Goal: Information Seeking & Learning: Check status

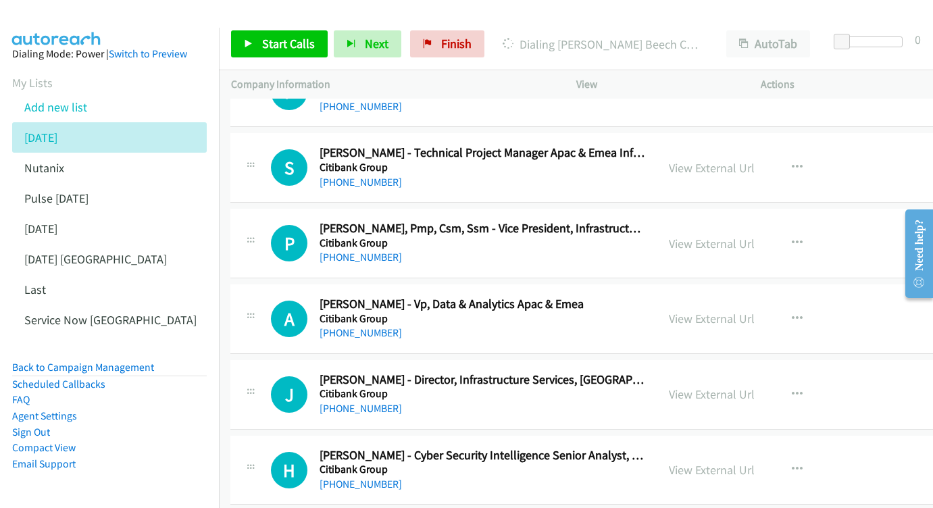
scroll to position [4104, 1]
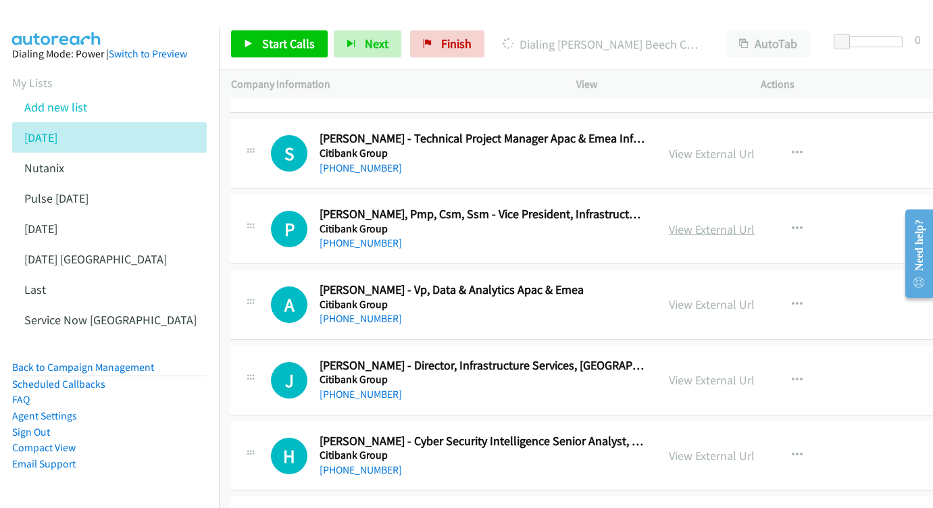
click at [726, 222] on link "View External Url" at bounding box center [712, 230] width 86 height 16
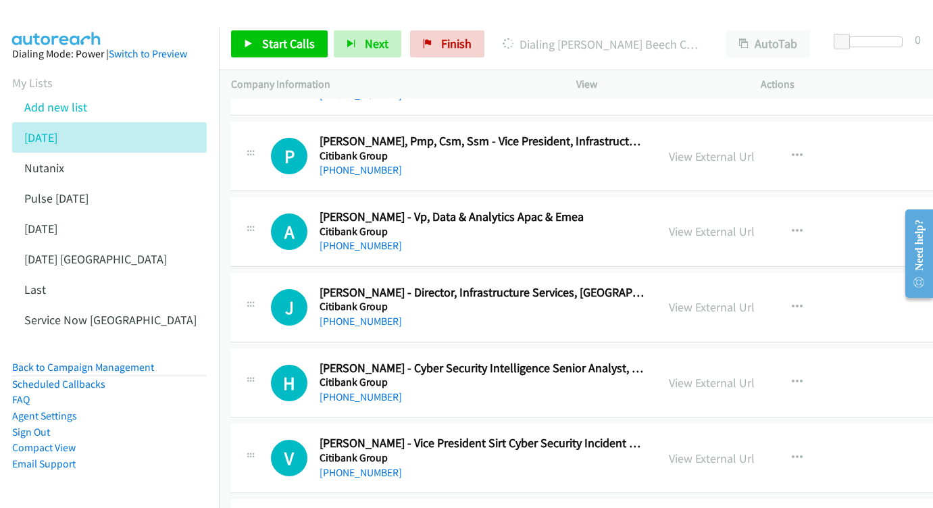
scroll to position [4200, 1]
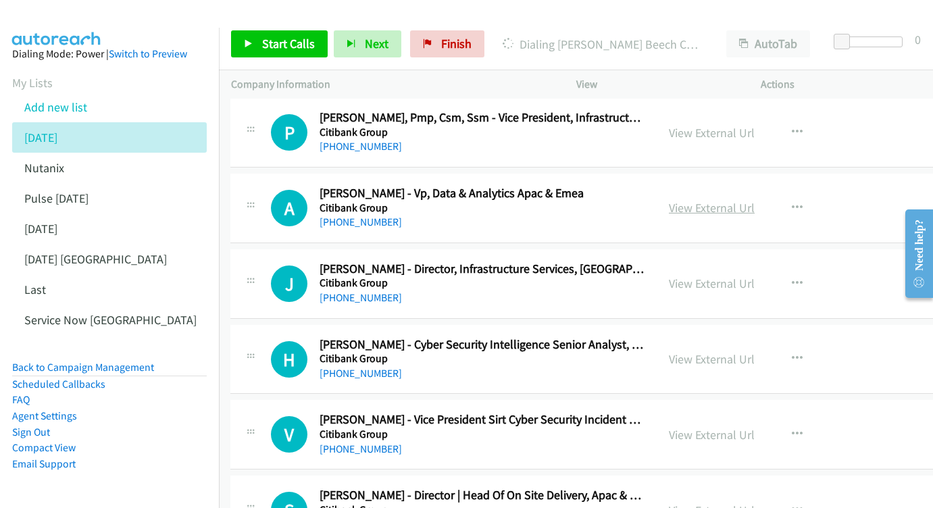
click at [731, 200] on link "View External Url" at bounding box center [712, 208] width 86 height 16
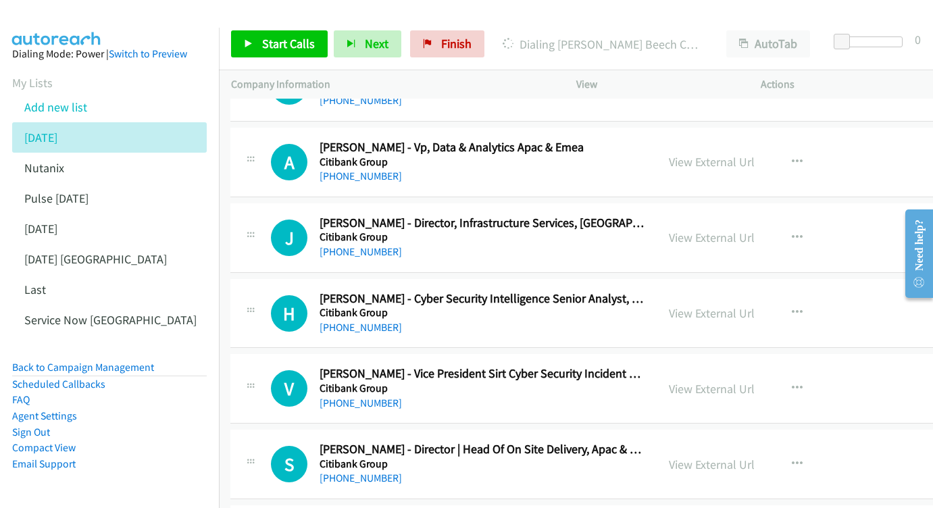
scroll to position [4274, 1]
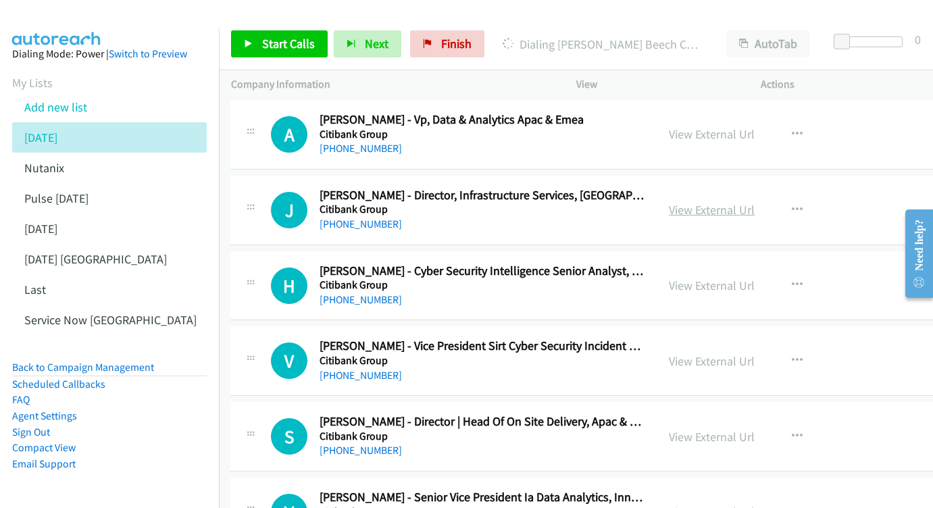
click at [732, 202] on link "View External Url" at bounding box center [712, 210] width 86 height 16
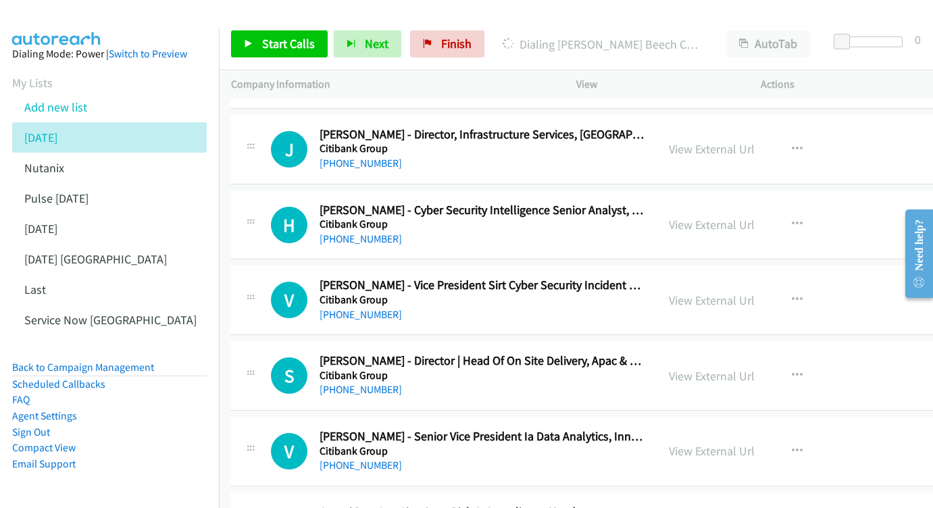
scroll to position [4334, 1]
click at [750, 203] on div "View External Url View External Url Schedule/Manage Callback Start Calls Here R…" at bounding box center [769, 225] width 226 height 45
click at [742, 203] on div "View External Url View External Url Schedule/Manage Callback Start Calls Here R…" at bounding box center [769, 225] width 226 height 45
click at [719, 217] on link "View External Url" at bounding box center [711, 225] width 86 height 16
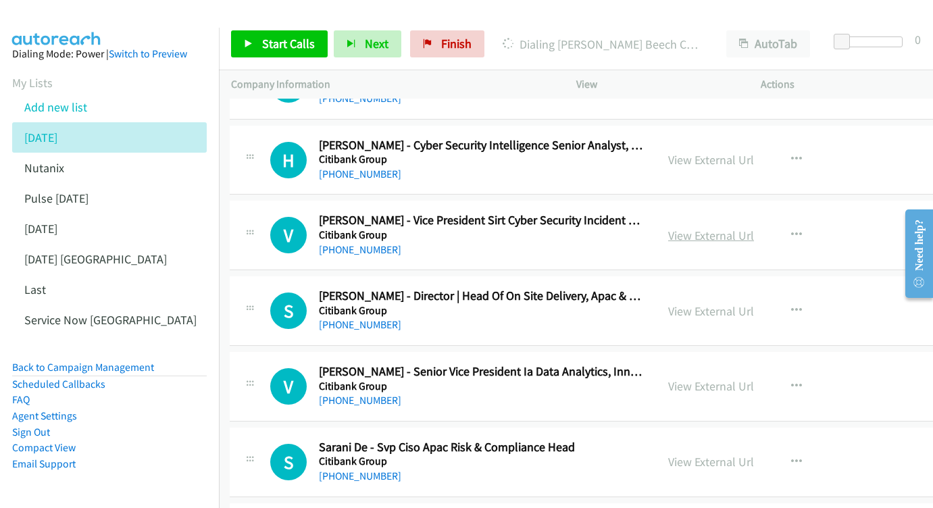
scroll to position [4400, 1]
click at [715, 227] on link "View External Url" at bounding box center [711, 235] width 86 height 16
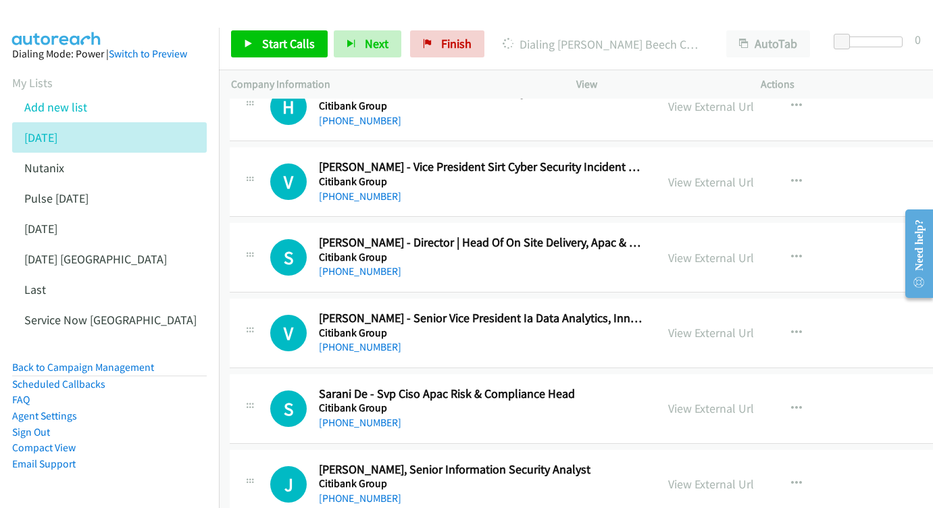
scroll to position [4463, 1]
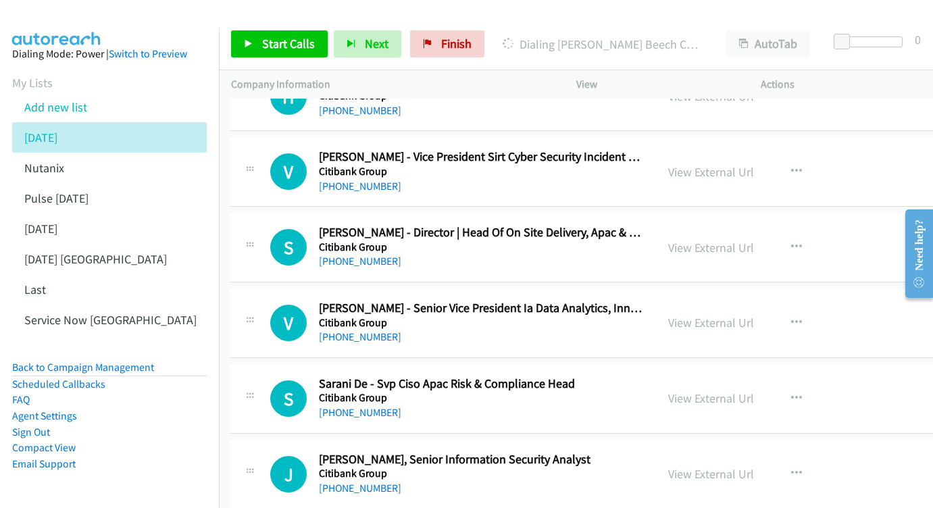
click at [732, 225] on div "View External Url View External Url Schedule/Manage Callback Start Calls Here R…" at bounding box center [769, 247] width 226 height 45
click at [748, 240] on link "View External Url" at bounding box center [711, 248] width 86 height 16
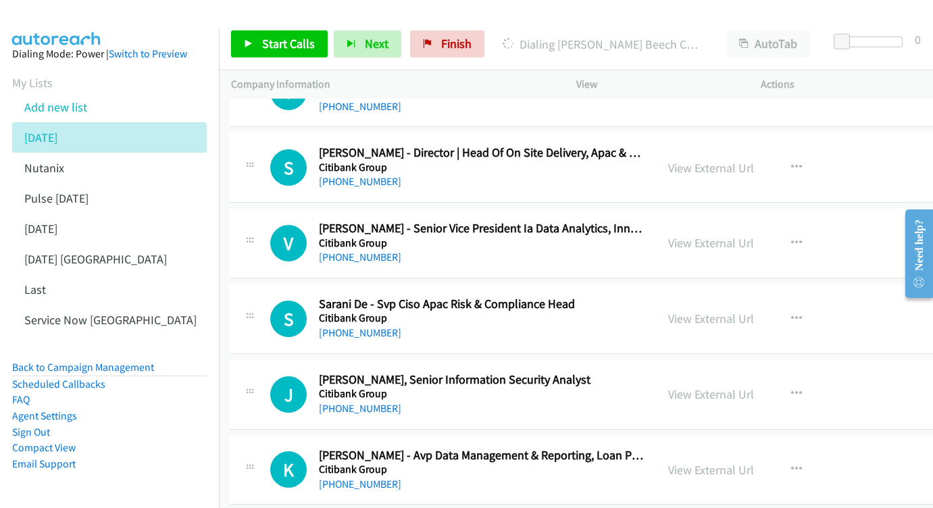
scroll to position [4542, 1]
click at [750, 235] on link "View External Url" at bounding box center [712, 243] width 86 height 16
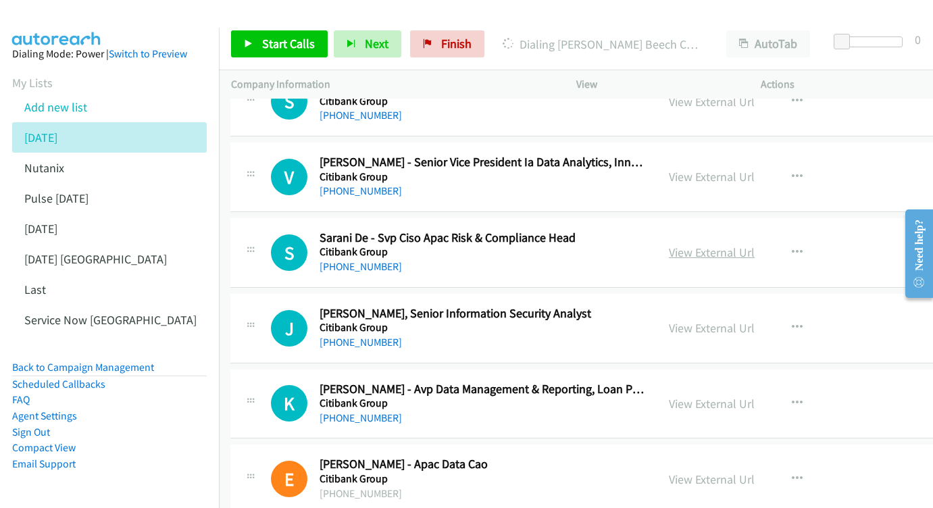
click at [726, 244] on link "View External Url" at bounding box center [712, 252] width 86 height 16
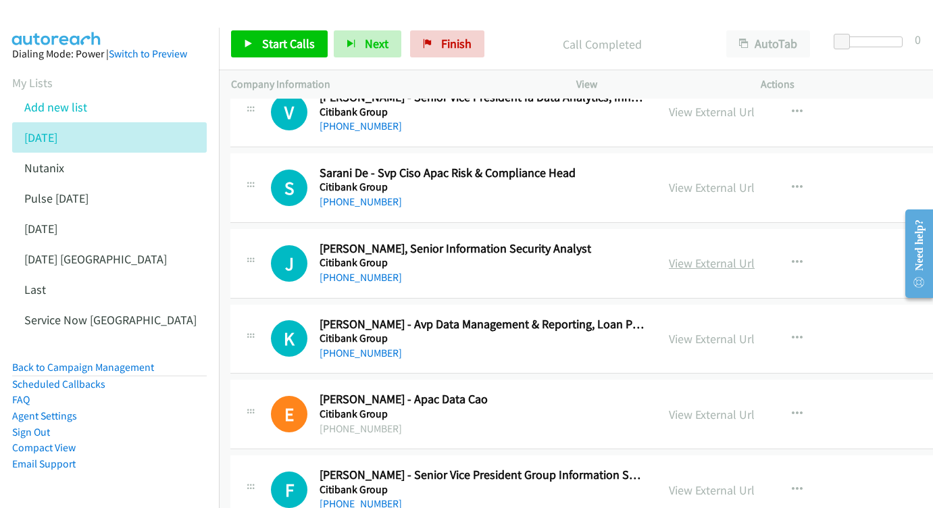
scroll to position [4674, 0]
click at [746, 255] on link "View External Url" at bounding box center [712, 263] width 86 height 16
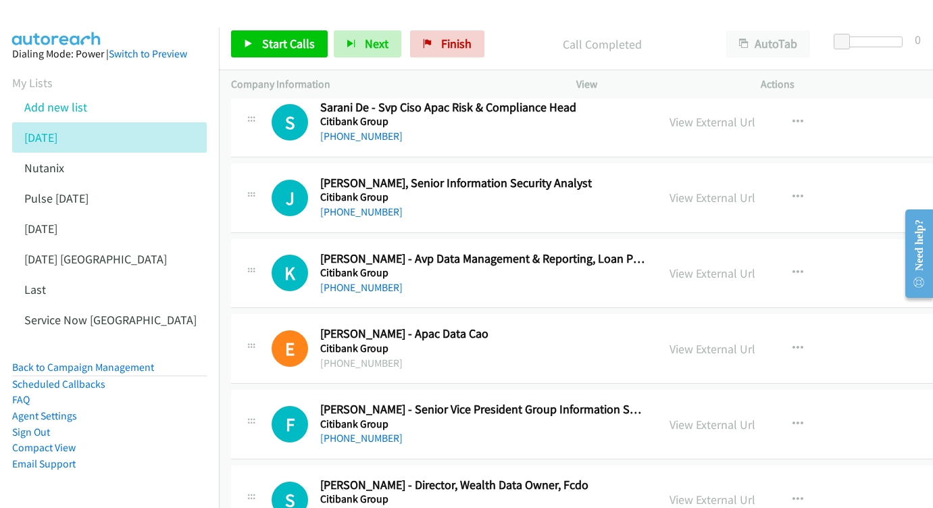
scroll to position [4761, 0]
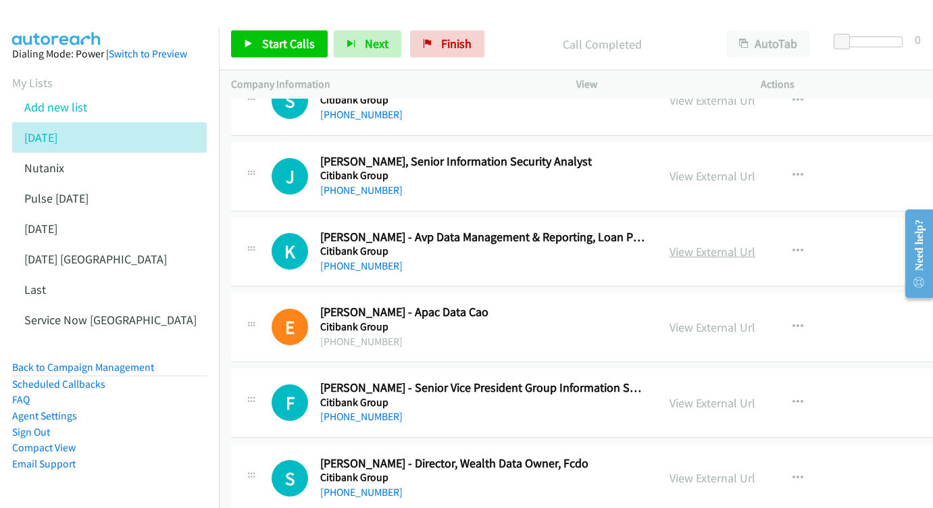
click at [700, 244] on link "View External Url" at bounding box center [712, 252] width 86 height 16
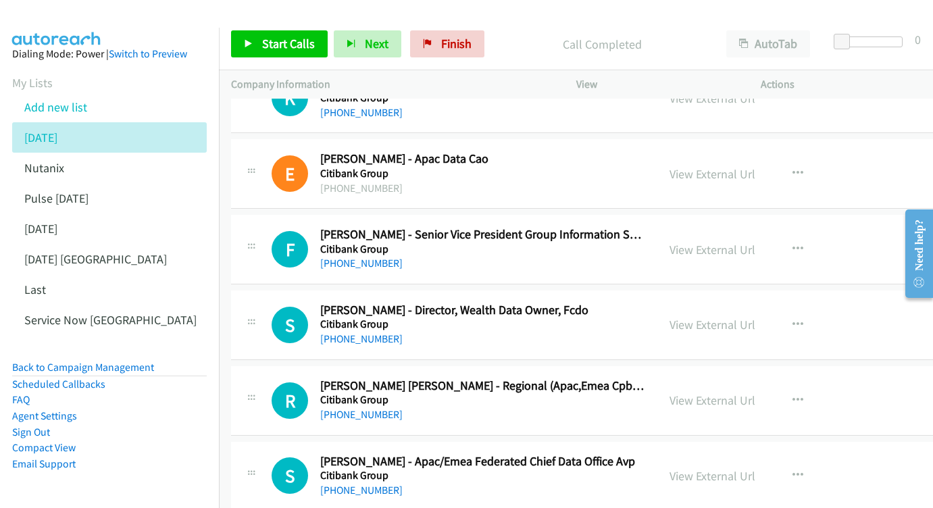
scroll to position [4928, 0]
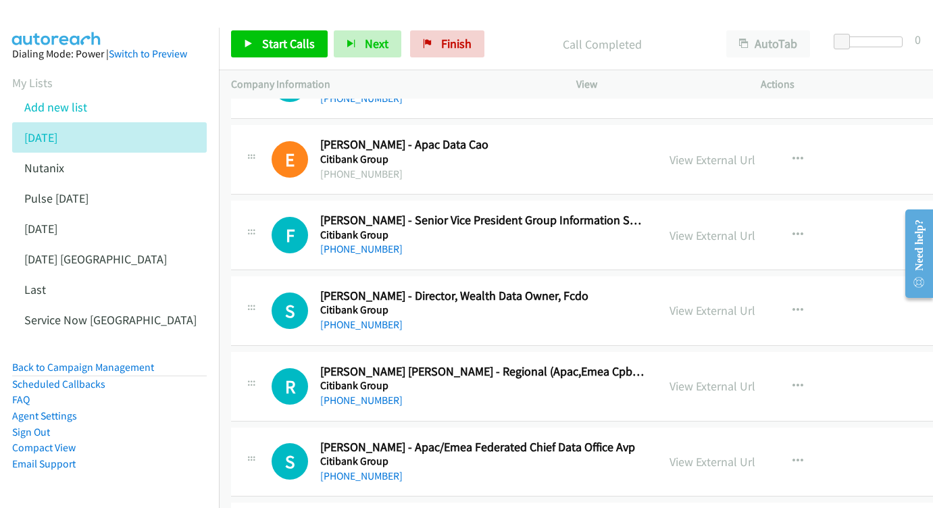
click at [724, 228] on link "View External Url" at bounding box center [712, 236] width 86 height 16
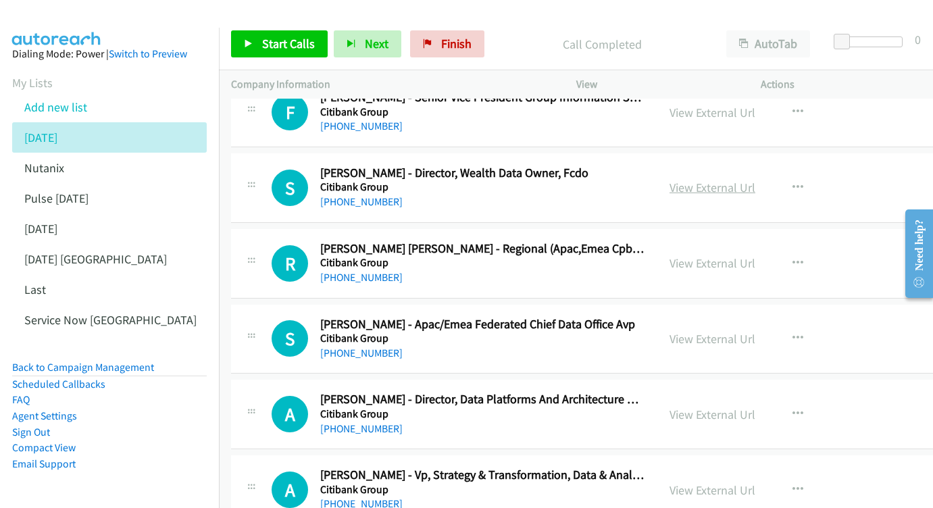
scroll to position [5073, 0]
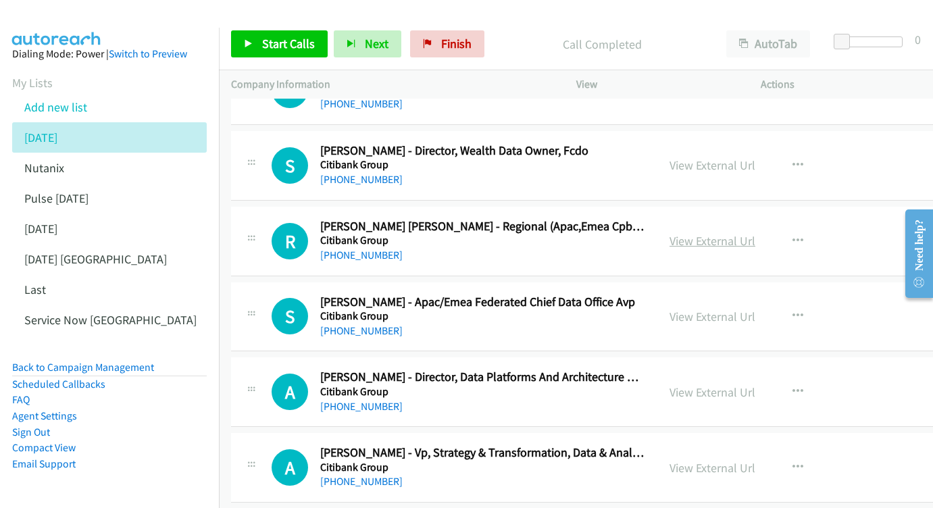
click at [717, 233] on link "View External Url" at bounding box center [712, 241] width 86 height 16
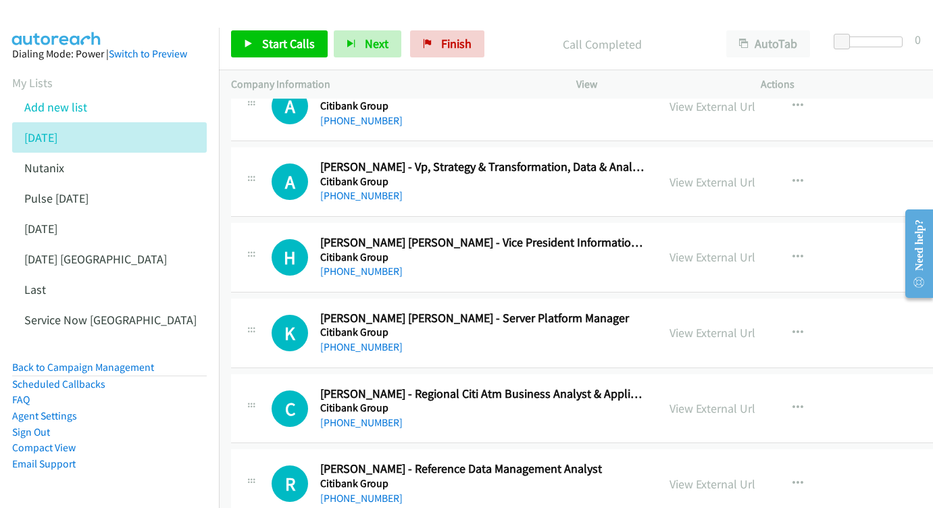
scroll to position [5369, 0]
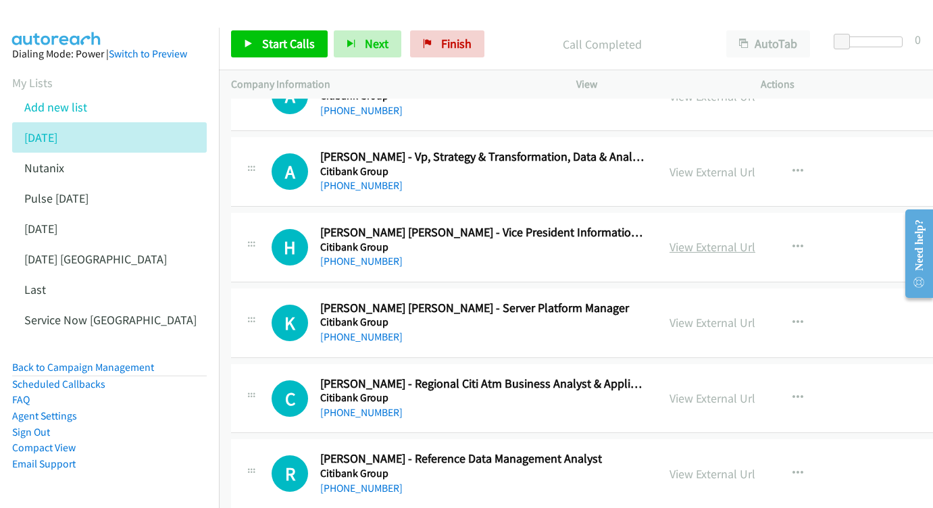
click at [716, 239] on link "View External Url" at bounding box center [712, 247] width 86 height 16
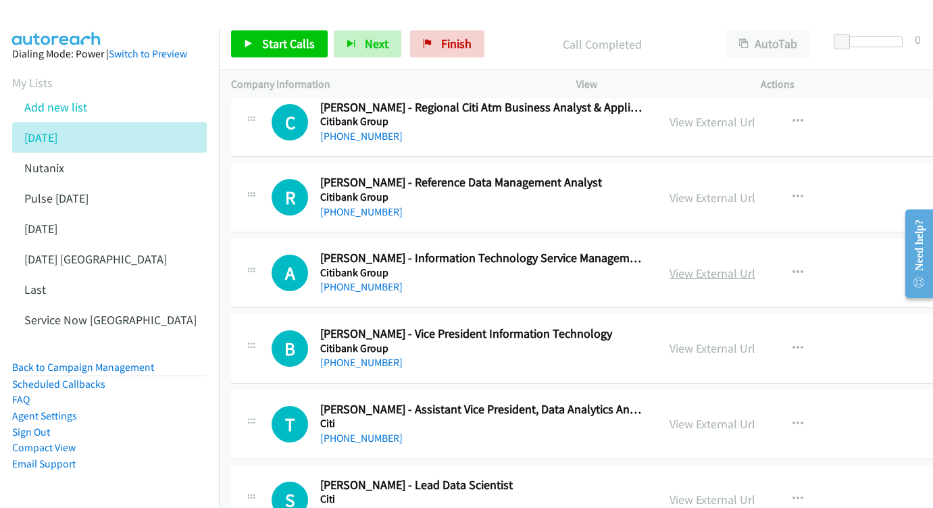
scroll to position [5658, 0]
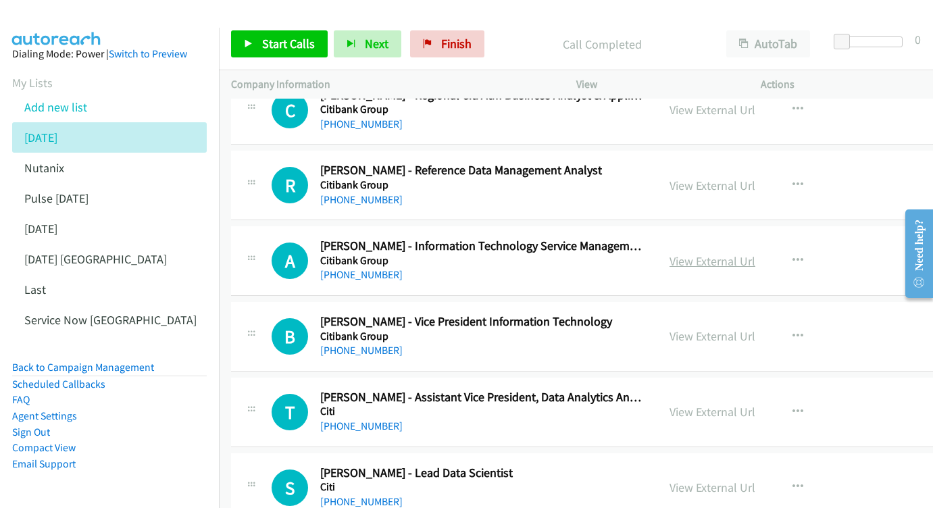
click at [723, 253] on link "View External Url" at bounding box center [712, 261] width 86 height 16
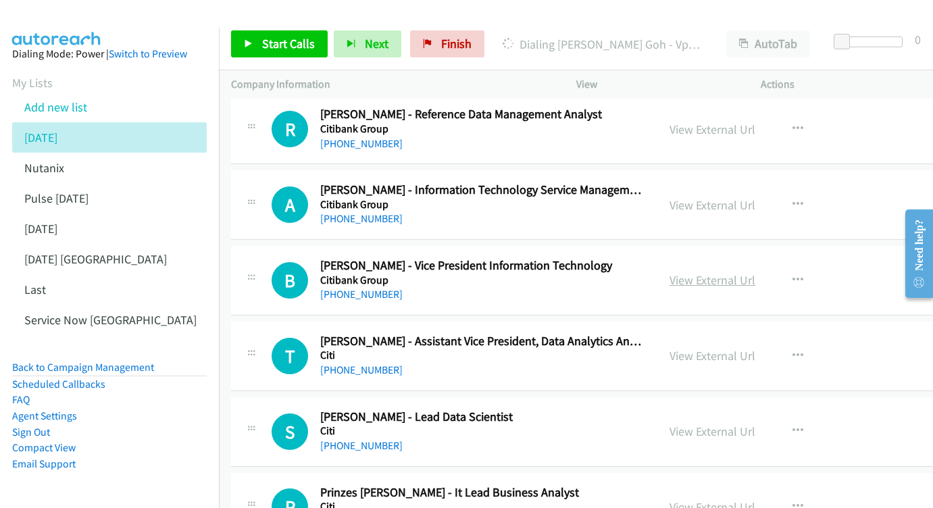
scroll to position [5717, 0]
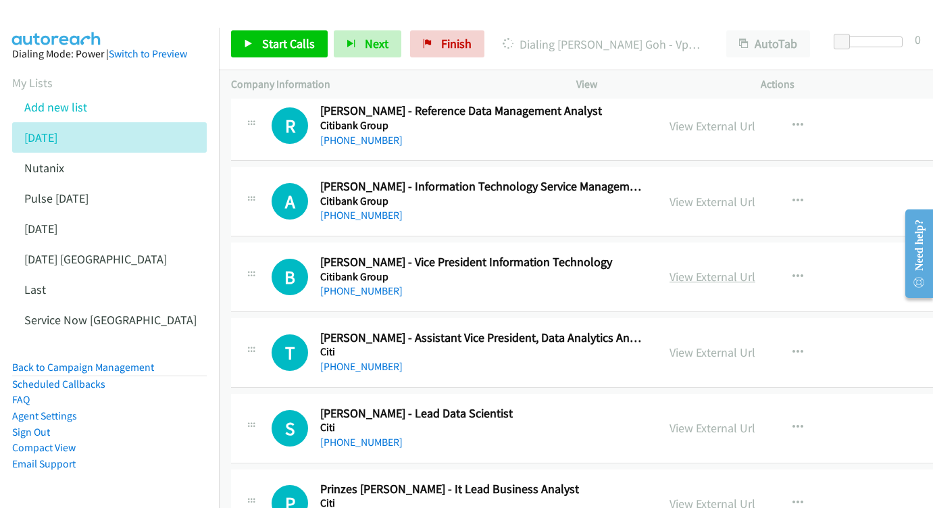
click at [723, 269] on link "View External Url" at bounding box center [712, 277] width 86 height 16
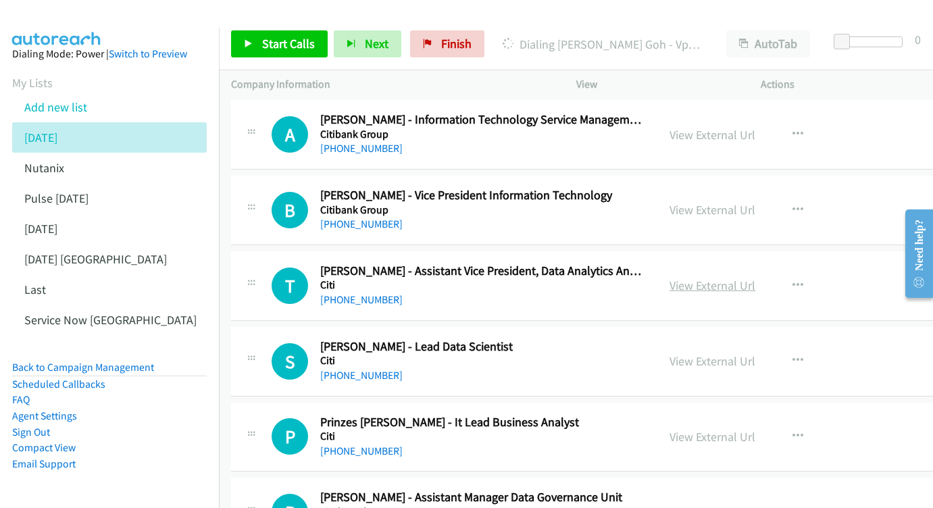
scroll to position [5784, 1]
click at [733, 278] on link "View External Url" at bounding box center [712, 286] width 86 height 16
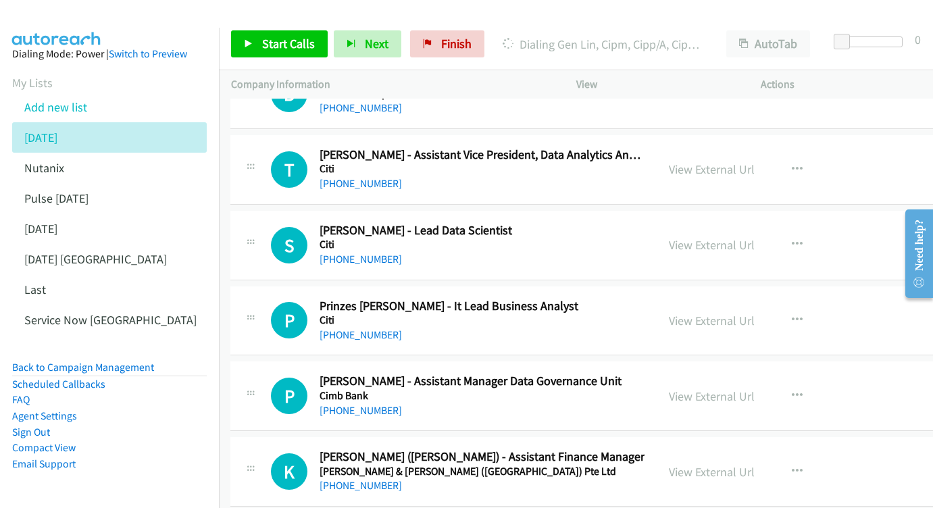
scroll to position [5903, 1]
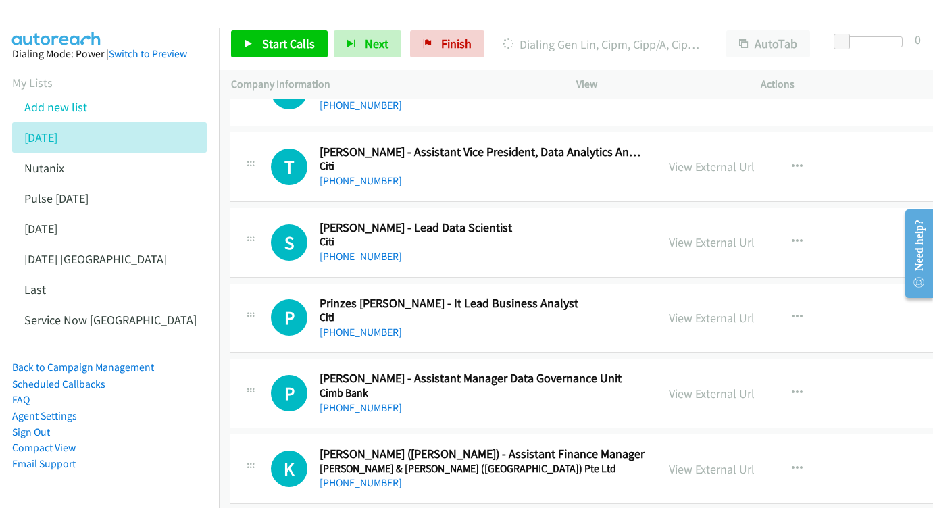
click at [721, 220] on div "View External Url View External Url Schedule/Manage Callback Start Calls Here R…" at bounding box center [769, 242] width 226 height 45
click at [720, 234] on link "View External Url" at bounding box center [712, 242] width 86 height 16
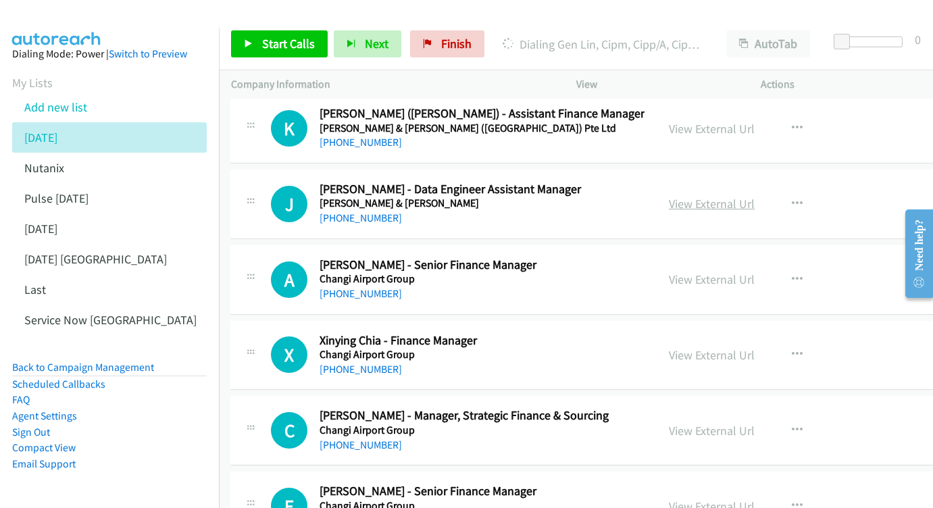
scroll to position [6260, 1]
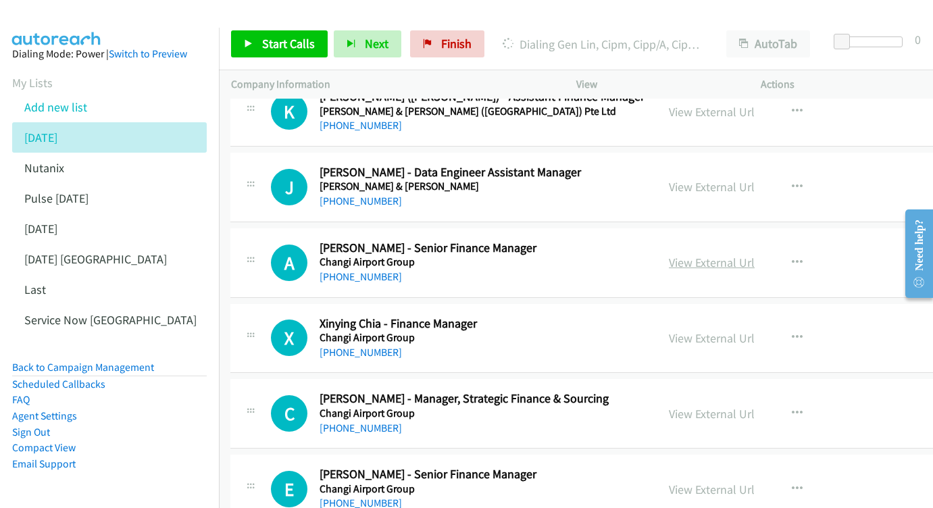
click at [733, 255] on link "View External Url" at bounding box center [712, 263] width 86 height 16
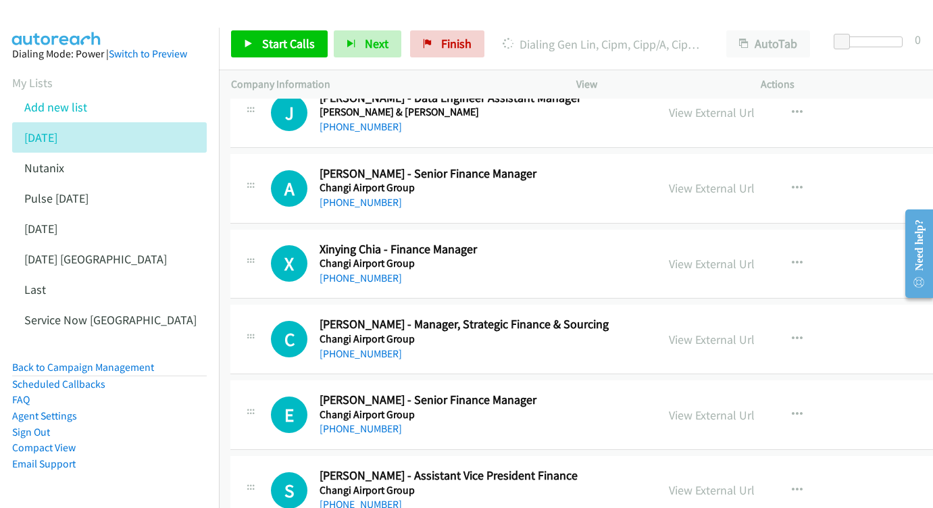
scroll to position [6350, 1]
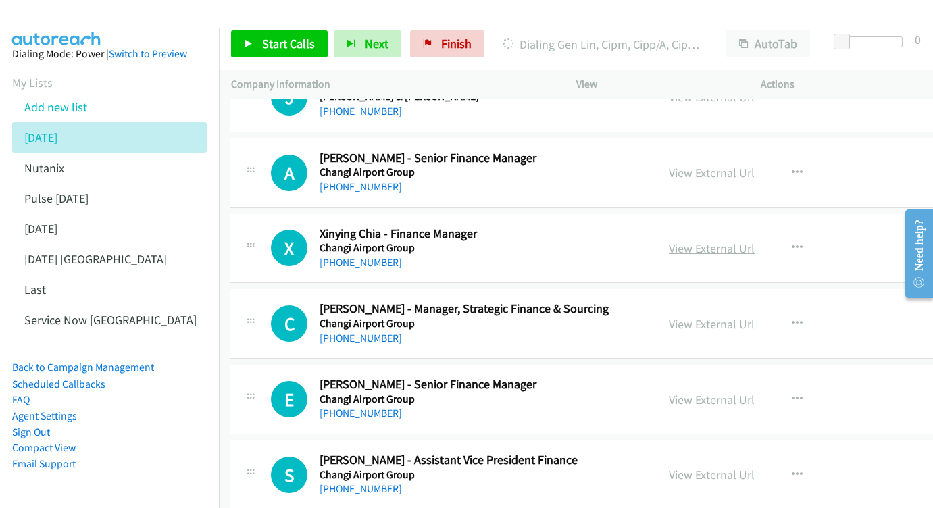
click at [736, 240] on link "View External Url" at bounding box center [712, 248] width 86 height 16
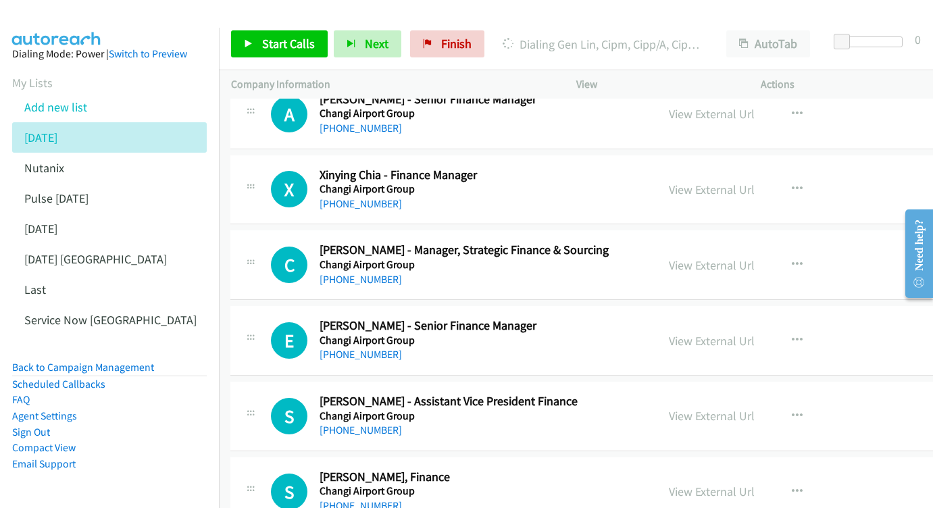
scroll to position [6425, 1]
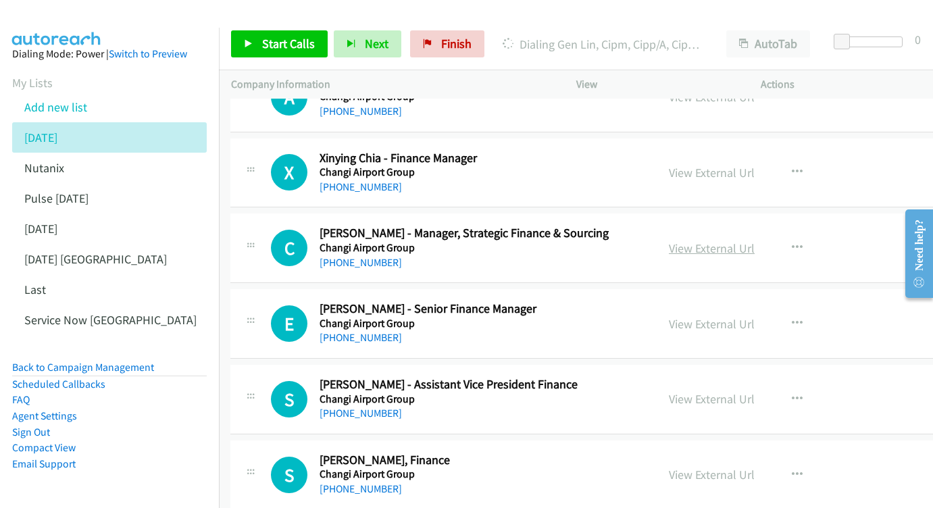
click at [707, 240] on link "View External Url" at bounding box center [712, 248] width 86 height 16
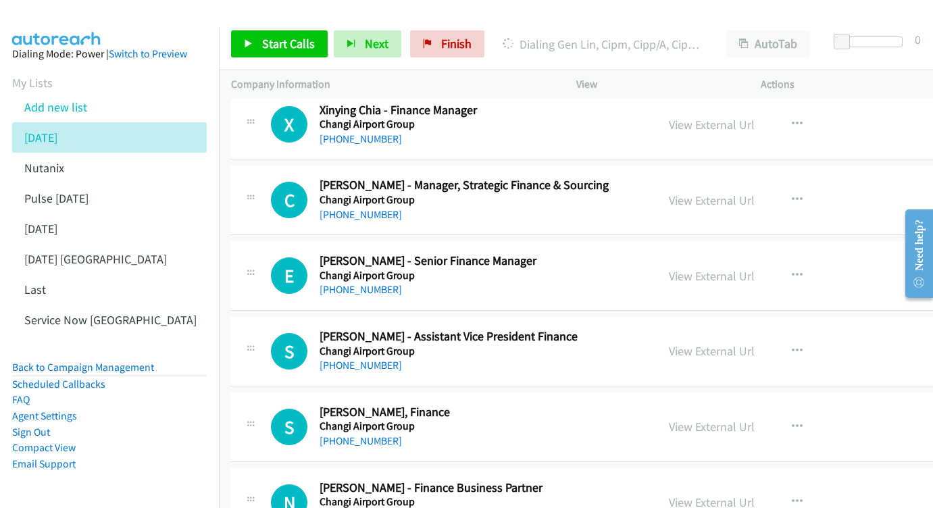
scroll to position [6490, 1]
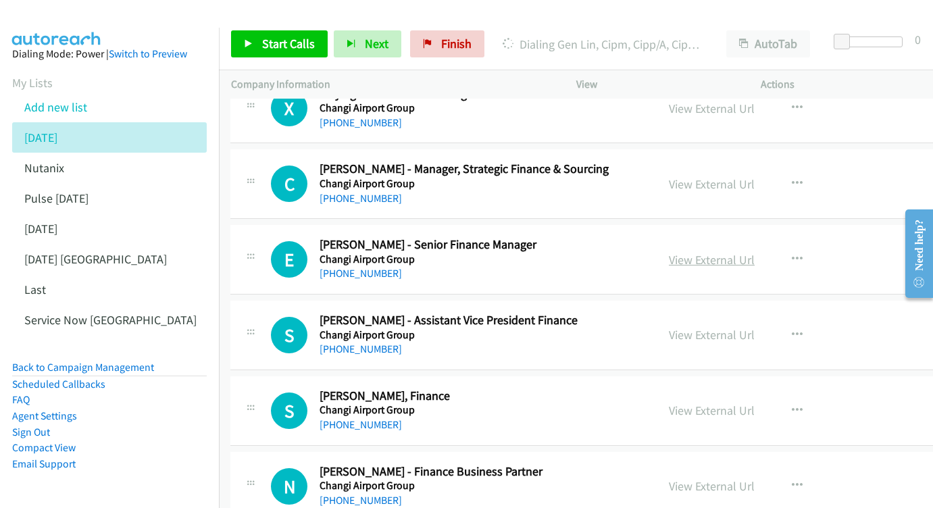
click at [729, 252] on link "View External Url" at bounding box center [712, 260] width 86 height 16
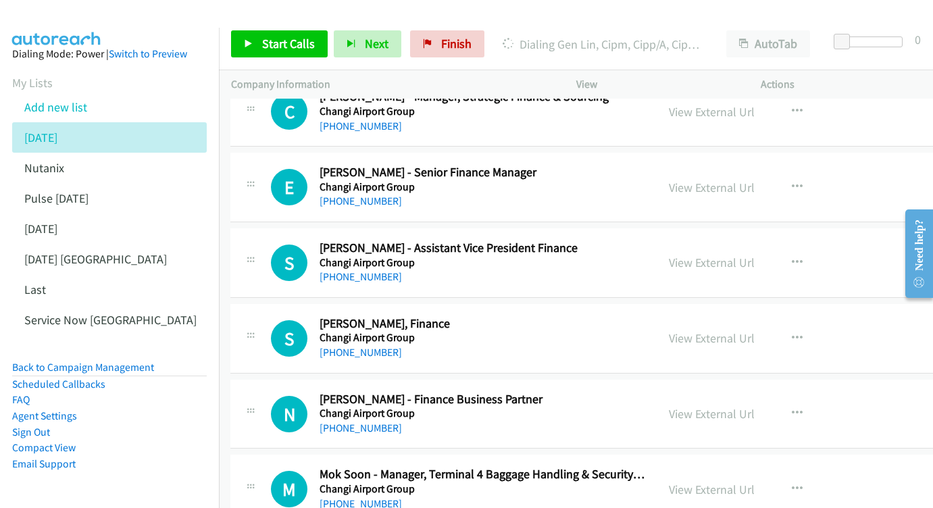
scroll to position [6563, 1]
click at [719, 254] on link "View External Url" at bounding box center [712, 262] width 86 height 16
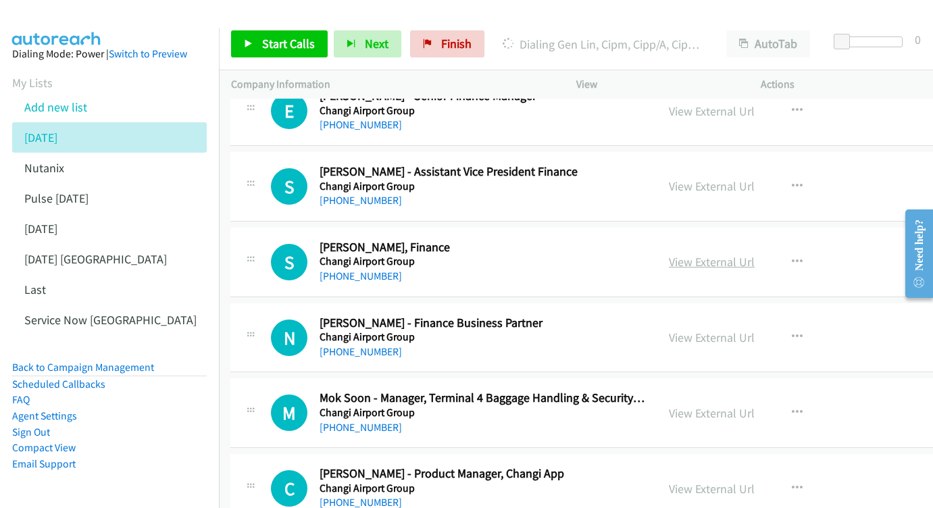
click at [697, 254] on link "View External Url" at bounding box center [712, 262] width 86 height 16
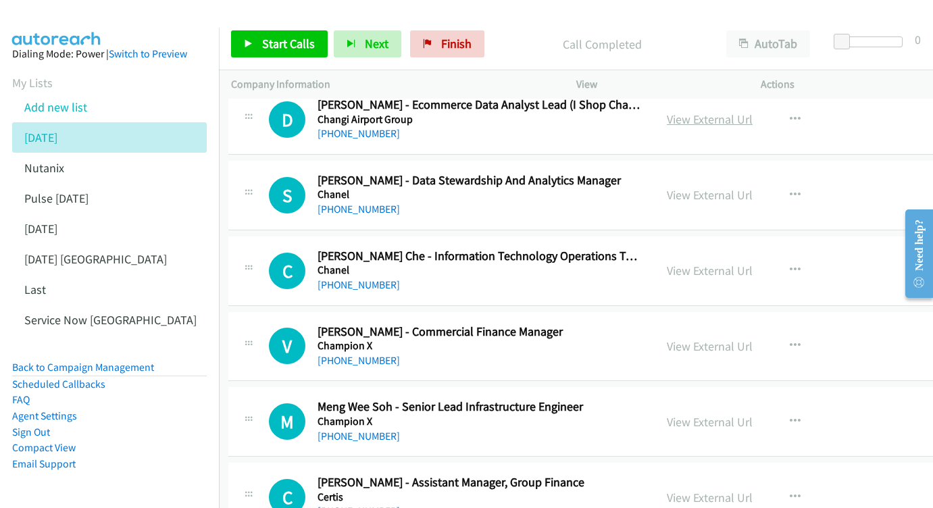
scroll to position [7083, 3]
click at [739, 262] on link "View External Url" at bounding box center [710, 270] width 86 height 16
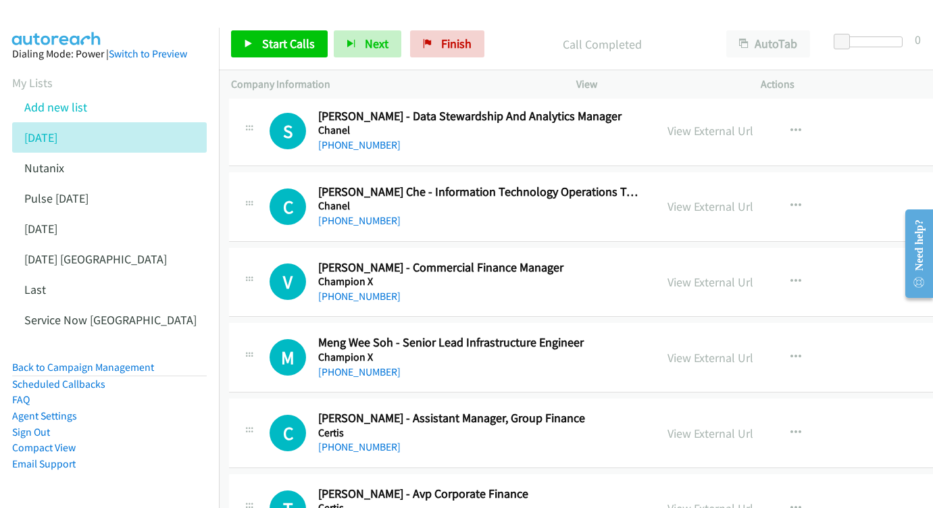
scroll to position [7147, 2]
click at [728, 274] on link "View External Url" at bounding box center [710, 282] width 86 height 16
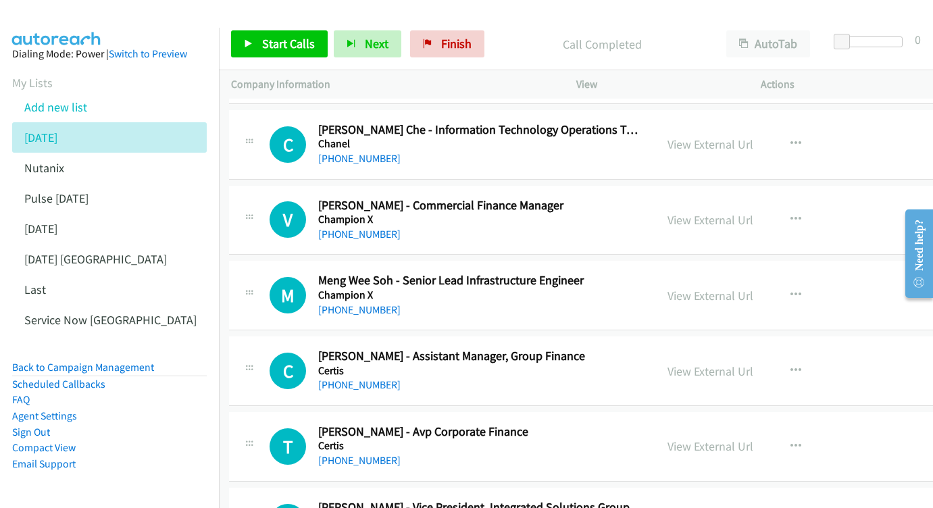
scroll to position [7209, 1]
click at [738, 288] on link "View External Url" at bounding box center [711, 296] width 86 height 16
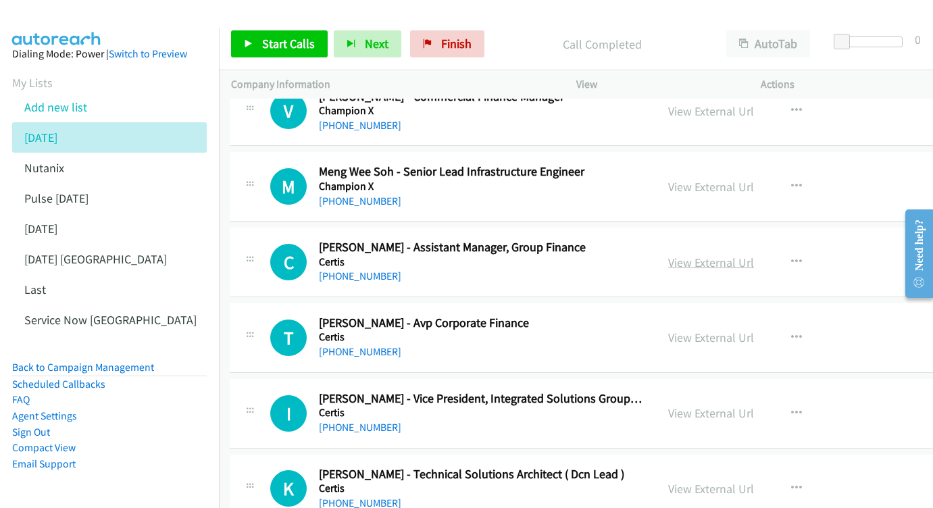
scroll to position [7318, 3]
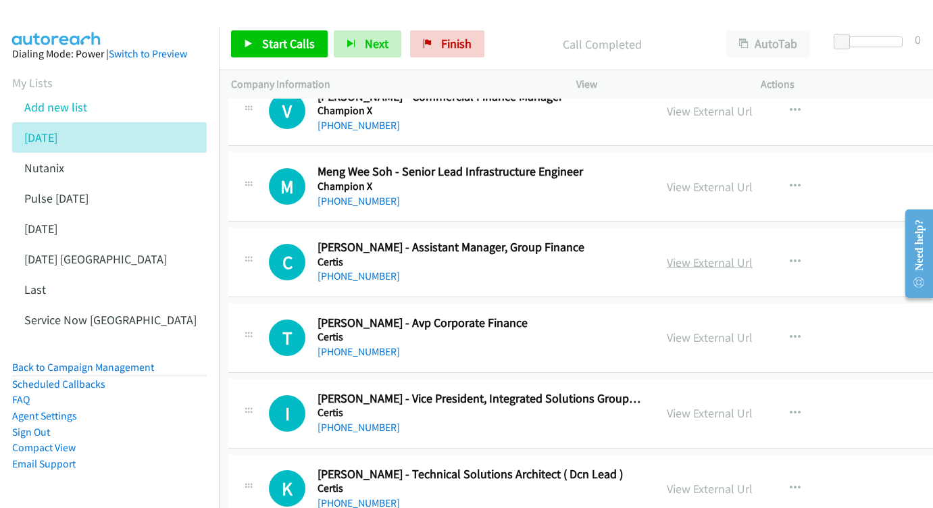
click at [714, 255] on link "View External Url" at bounding box center [710, 263] width 86 height 16
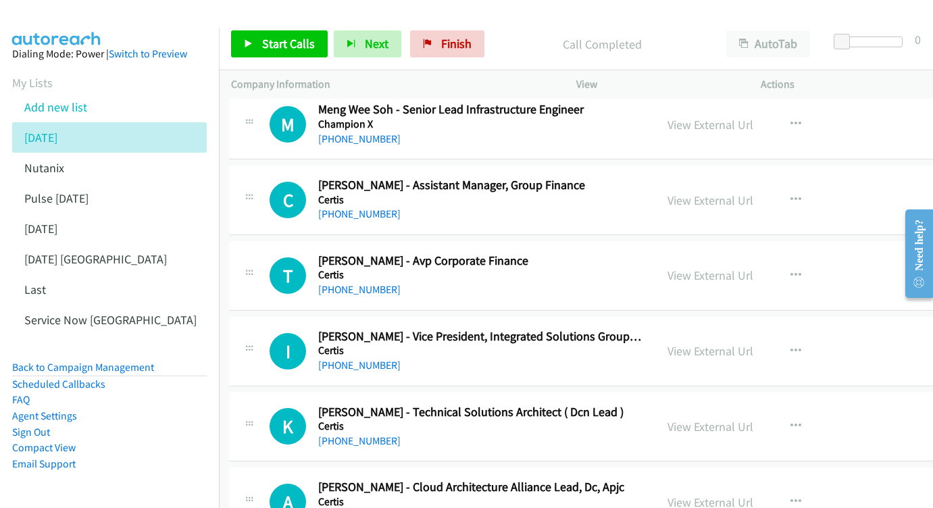
scroll to position [7380, 1]
click at [725, 253] on div "View External Url View External Url Schedule/Manage Callback Start Calls Here R…" at bounding box center [769, 275] width 226 height 45
click at [725, 267] on link "View External Url" at bounding box center [711, 275] width 86 height 16
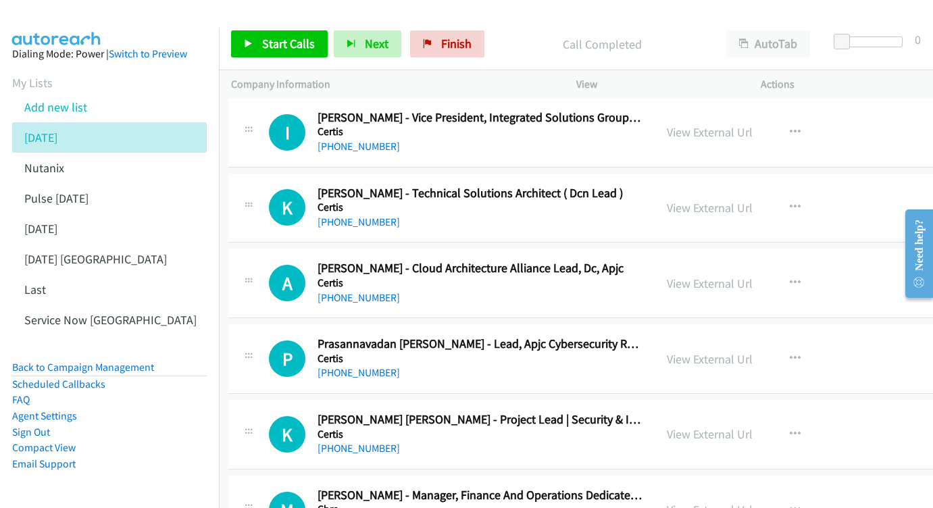
scroll to position [7601, 3]
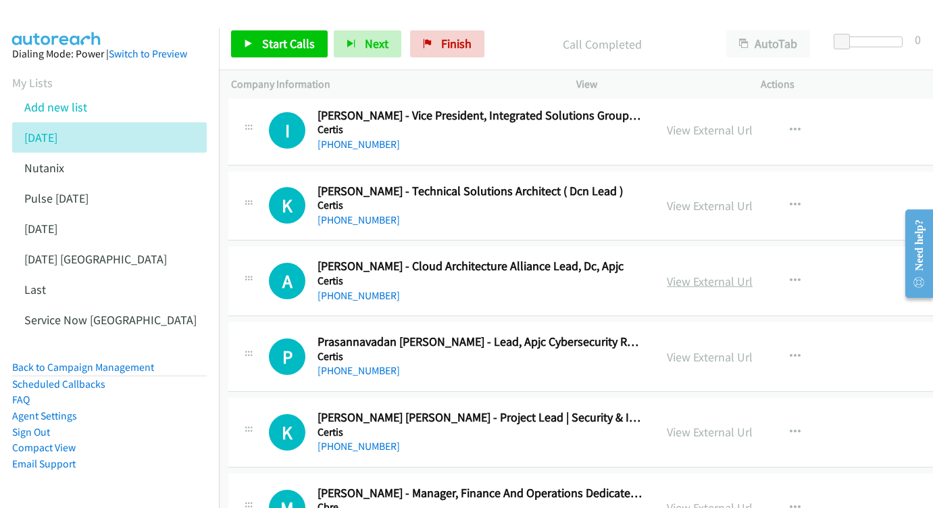
click at [729, 274] on link "View External Url" at bounding box center [710, 282] width 86 height 16
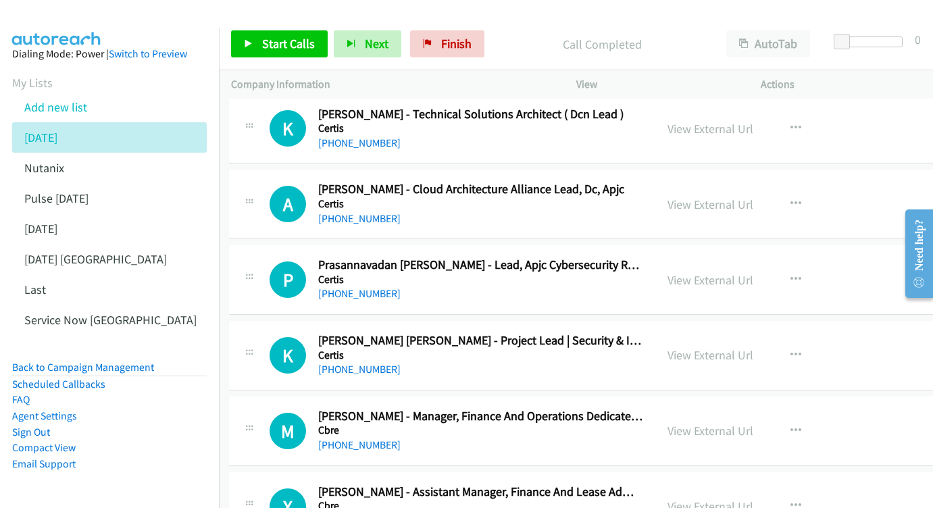
scroll to position [7680, 2]
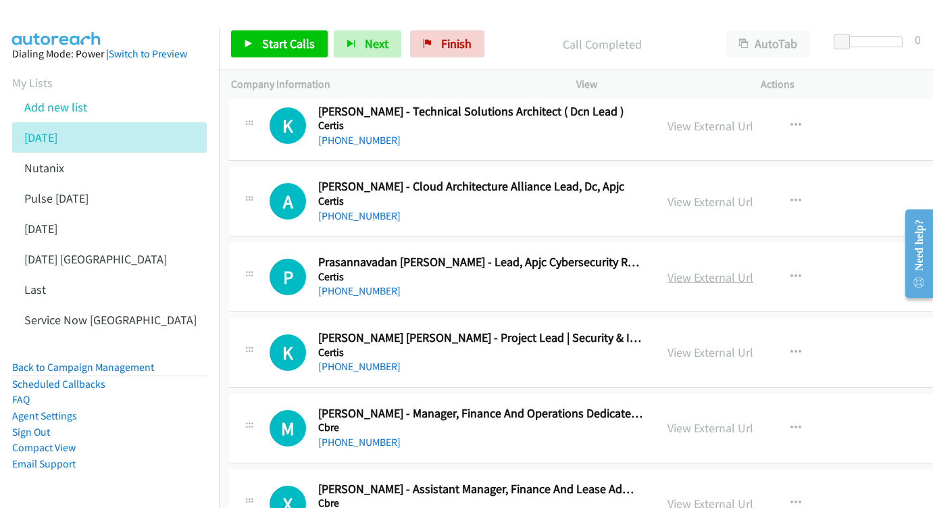
click at [750, 269] on link "View External Url" at bounding box center [710, 277] width 86 height 16
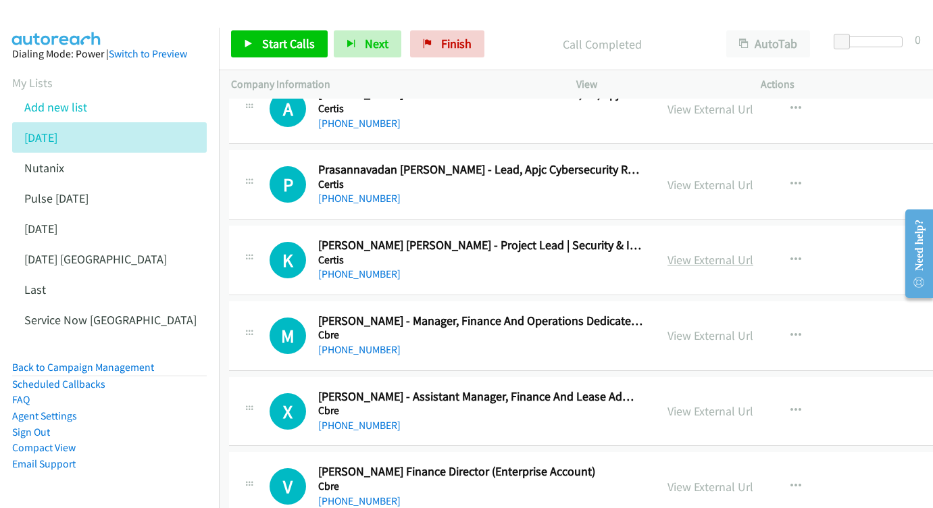
scroll to position [7767, 2]
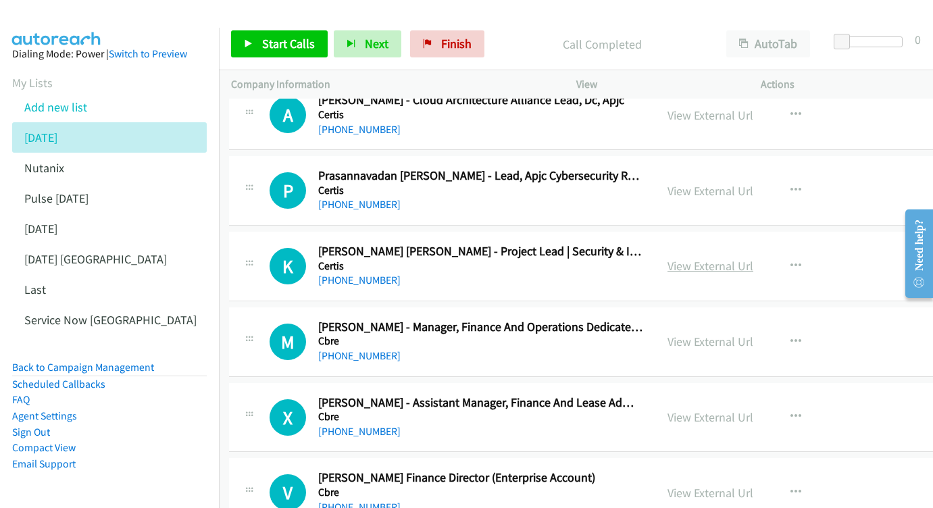
click at [716, 258] on link "View External Url" at bounding box center [710, 266] width 86 height 16
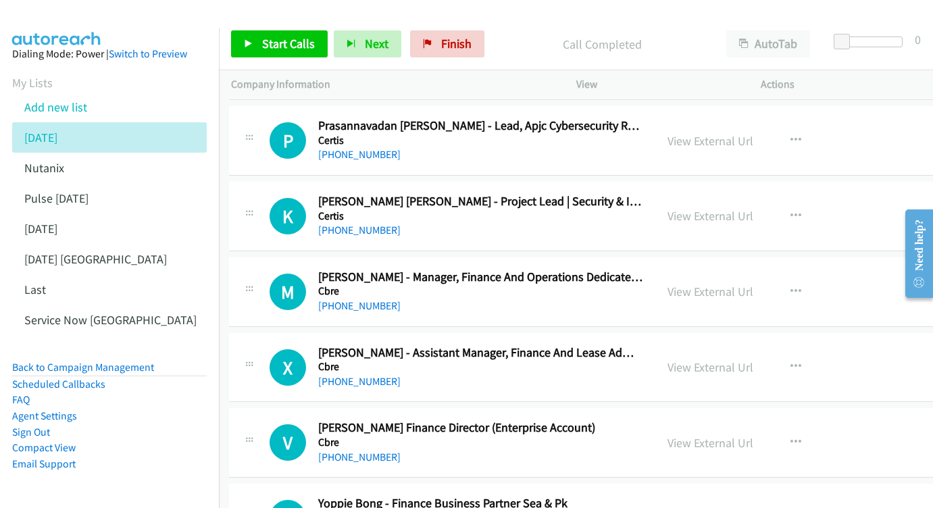
scroll to position [7827, 2]
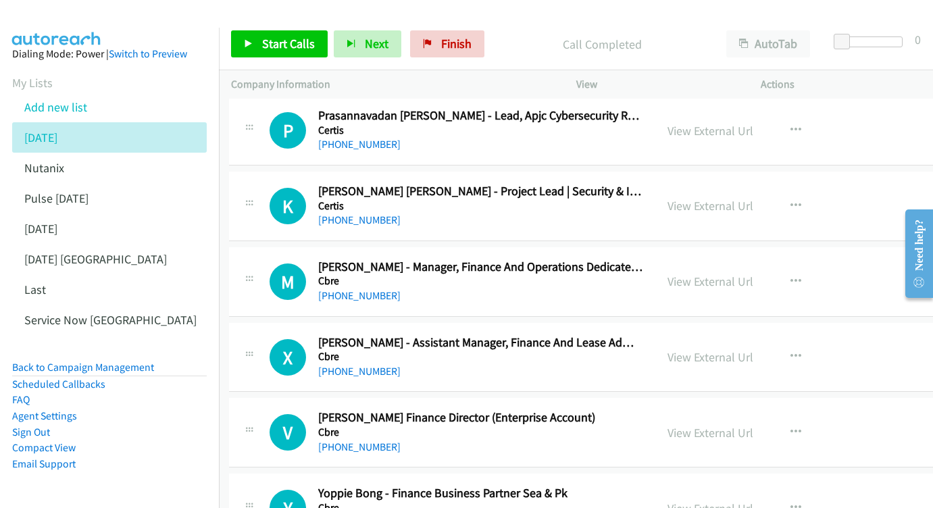
click at [737, 259] on div "View External Url View External Url Schedule/Manage Callback Start Calls Here R…" at bounding box center [768, 281] width 226 height 45
click at [733, 274] on link "View External Url" at bounding box center [710, 282] width 86 height 16
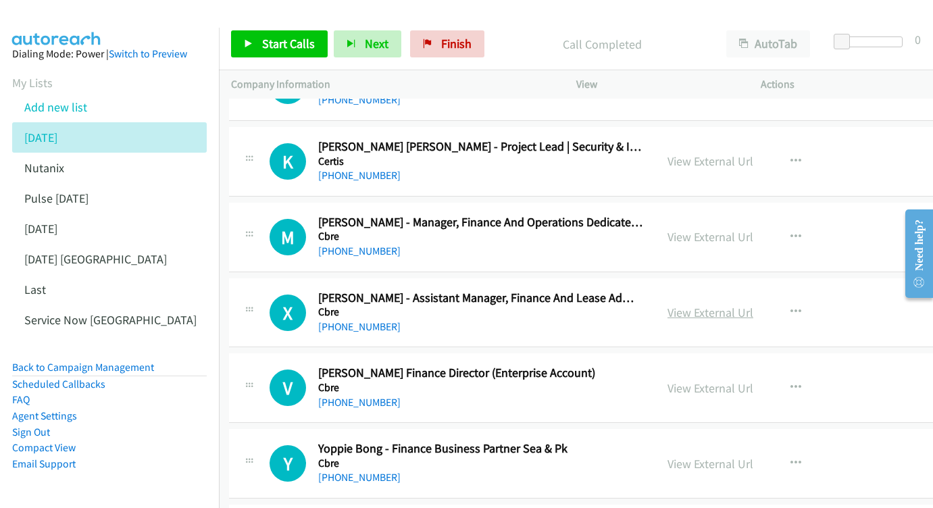
scroll to position [7950, 2]
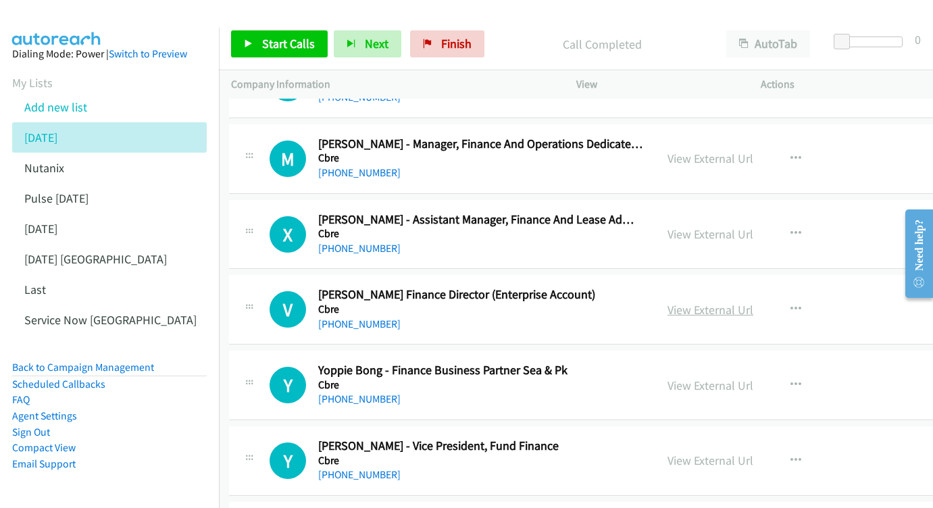
click at [735, 302] on link "View External Url" at bounding box center [710, 310] width 86 height 16
